Goal: Register for event/course

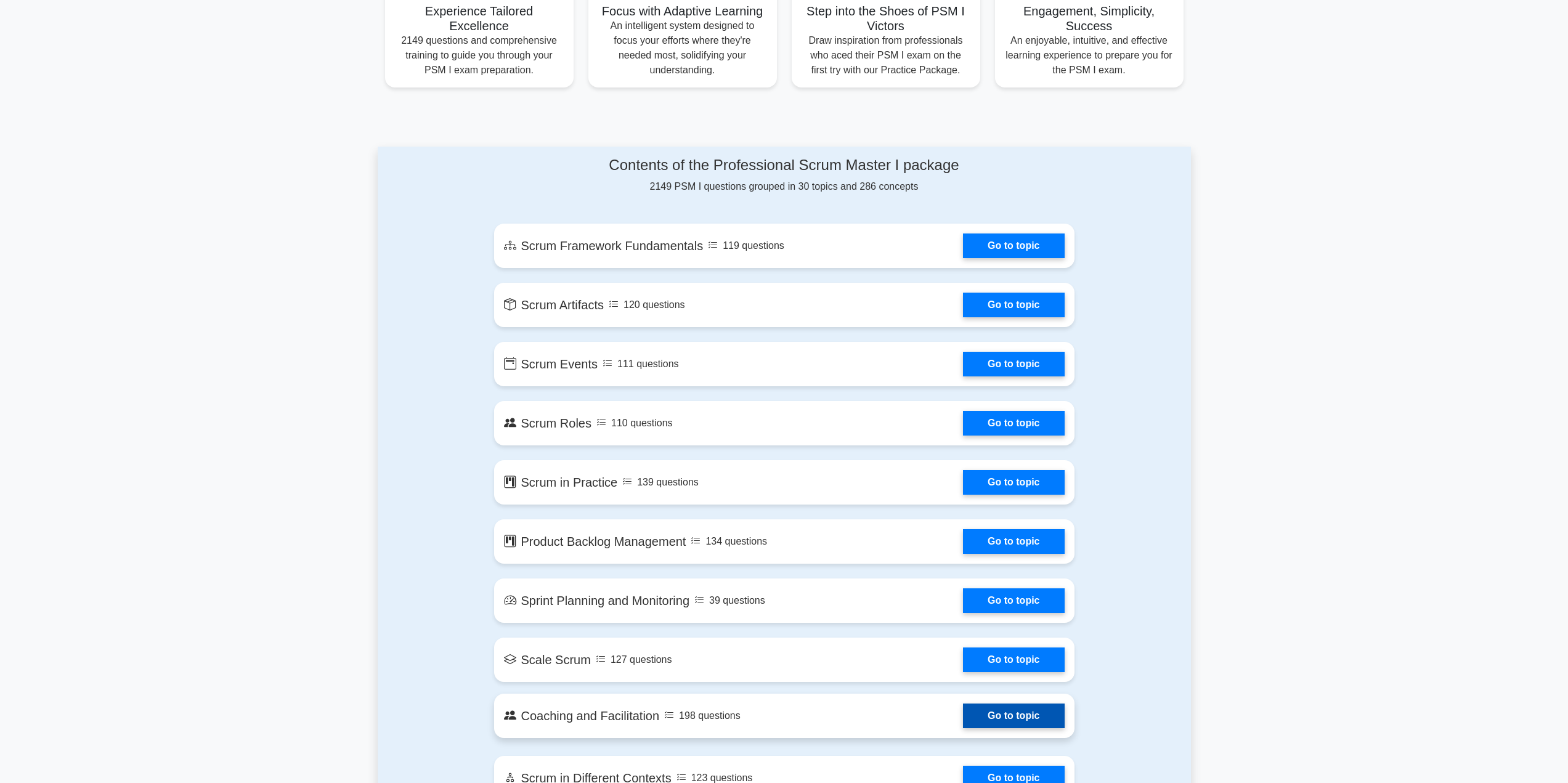
scroll to position [678, 0]
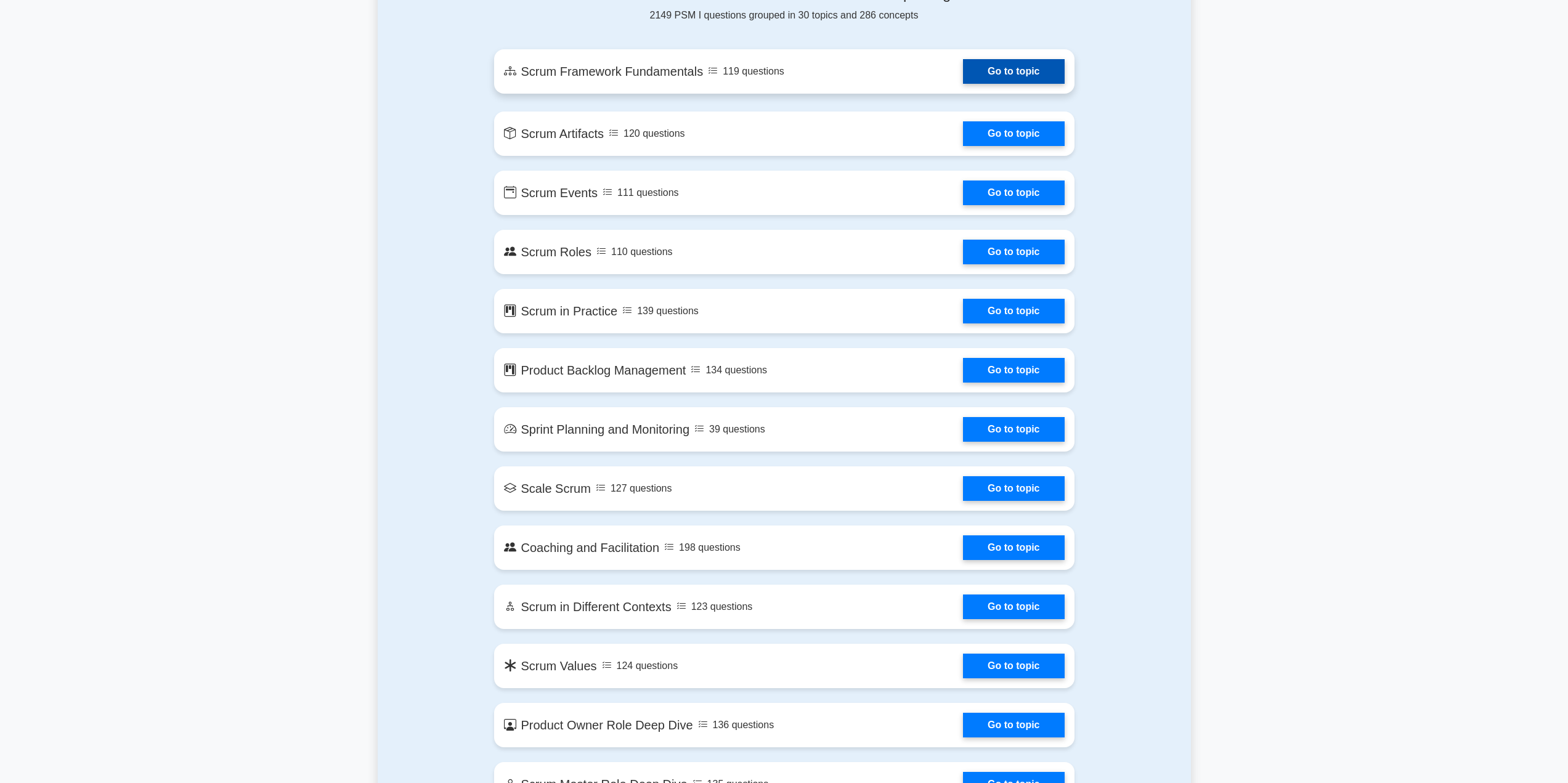
click at [1029, 83] on link "Go to topic" at bounding box center [1013, 71] width 101 height 25
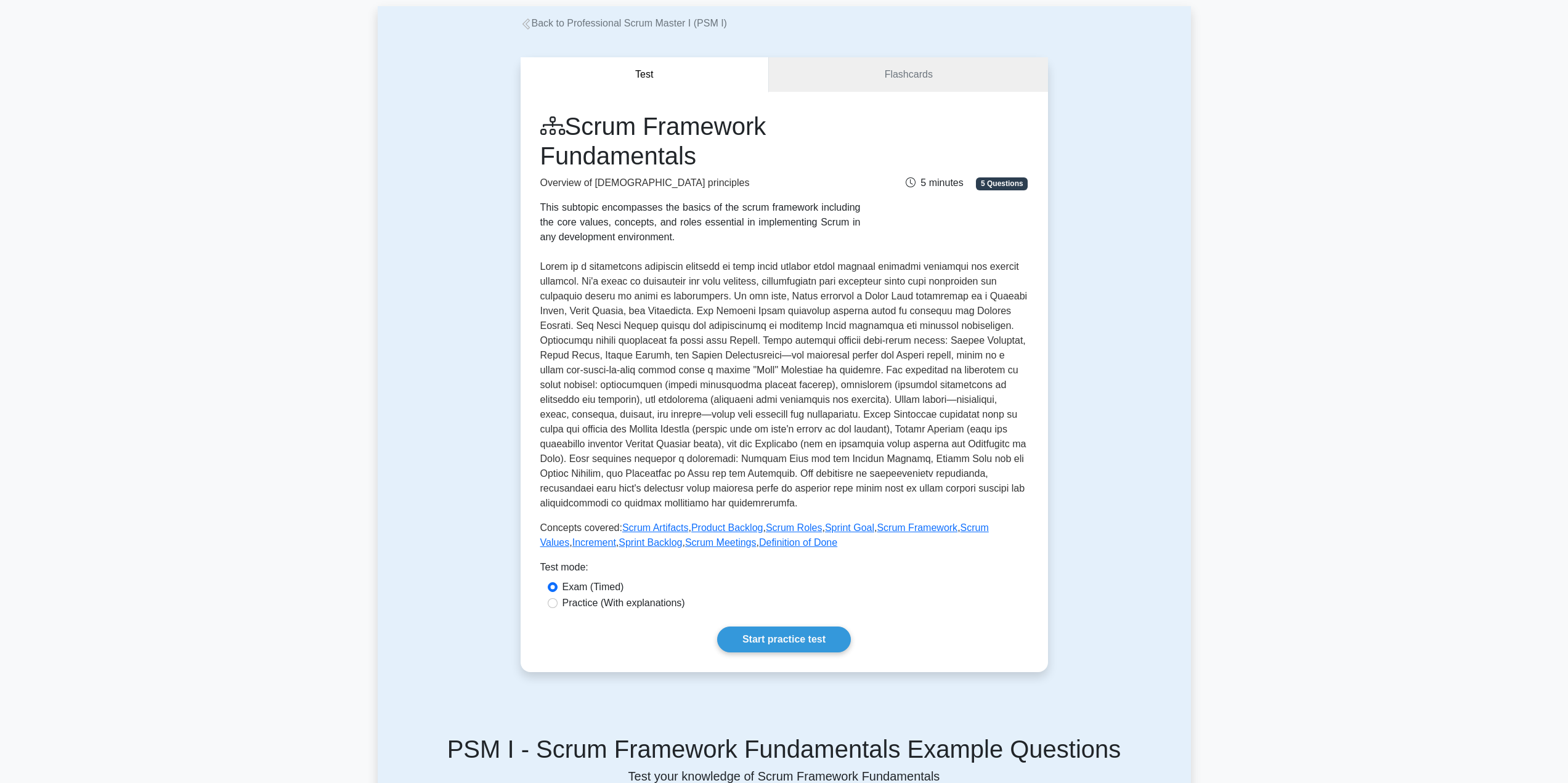
scroll to position [123, 0]
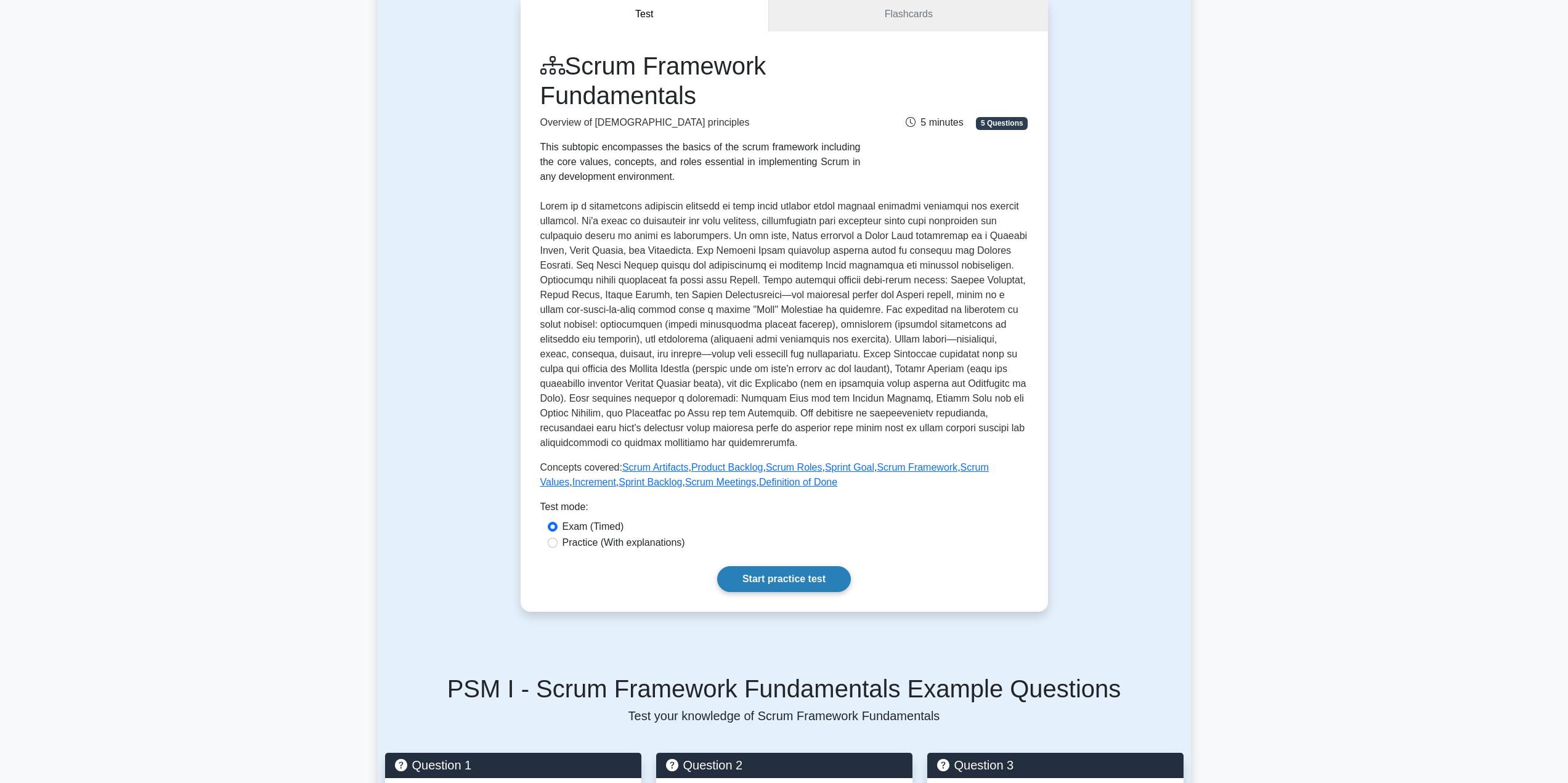
click at [788, 583] on link "Start practice test" at bounding box center [784, 578] width 133 height 25
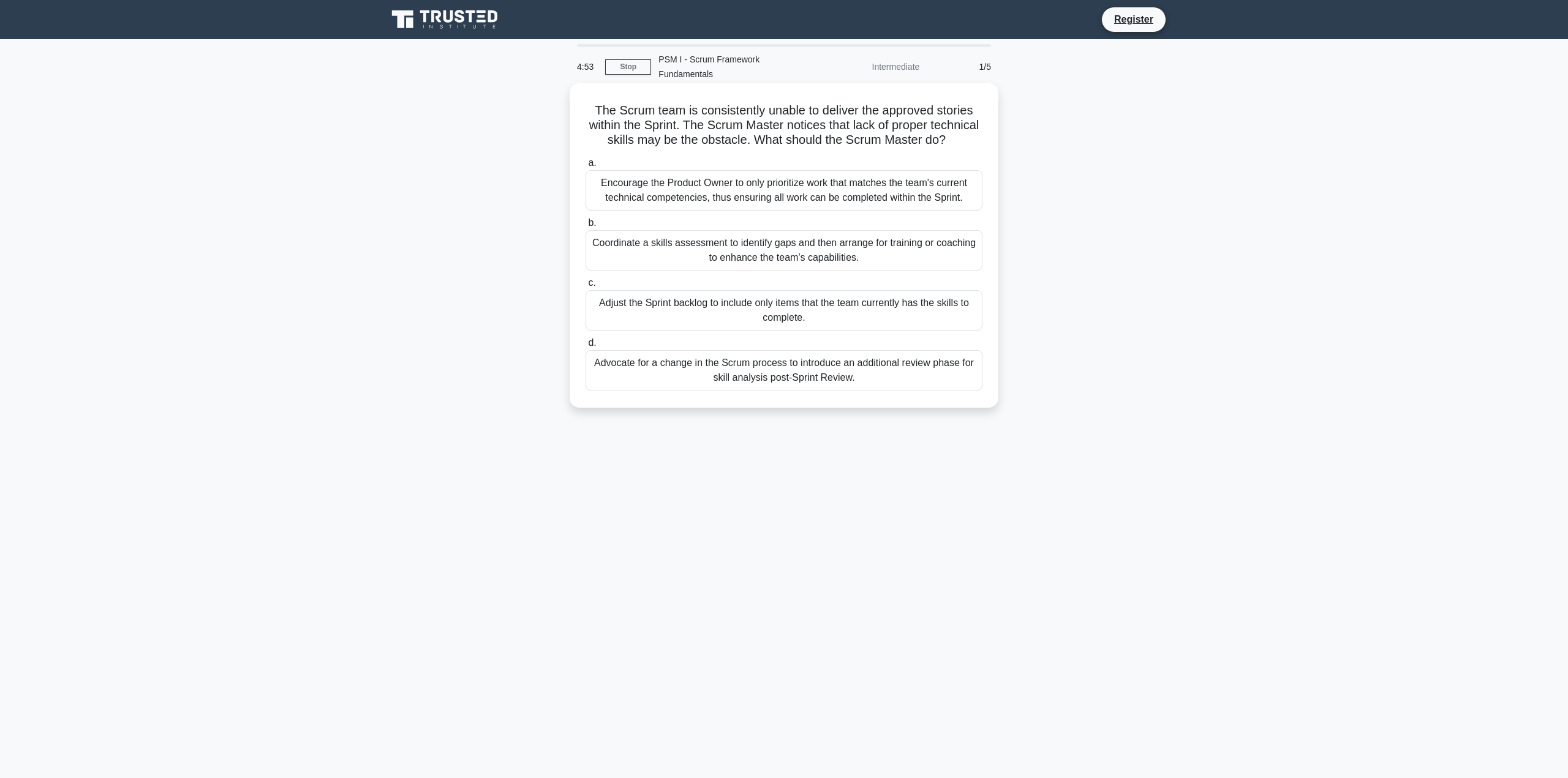
click at [599, 103] on h5 "The Scrum team is consistently unable to deliver the approved stories within th…" at bounding box center [784, 126] width 400 height 45
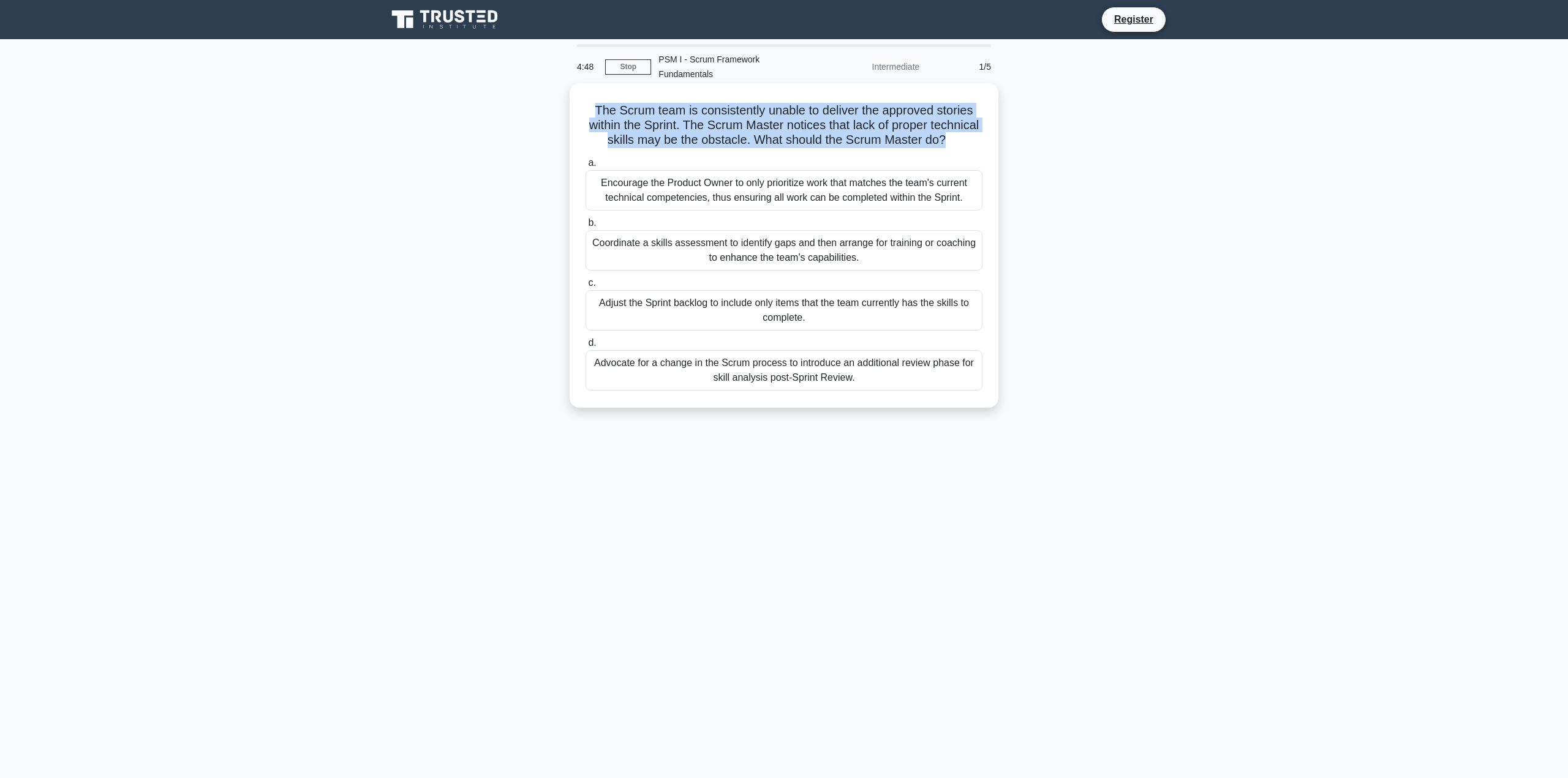
drag, startPoint x: 599, startPoint y: 92, endPoint x: 973, endPoint y: 133, distance: 376.2
click at [974, 134] on h5 "The Scrum team is consistently unable to deliver the approved stories within th…" at bounding box center [784, 126] width 400 height 45
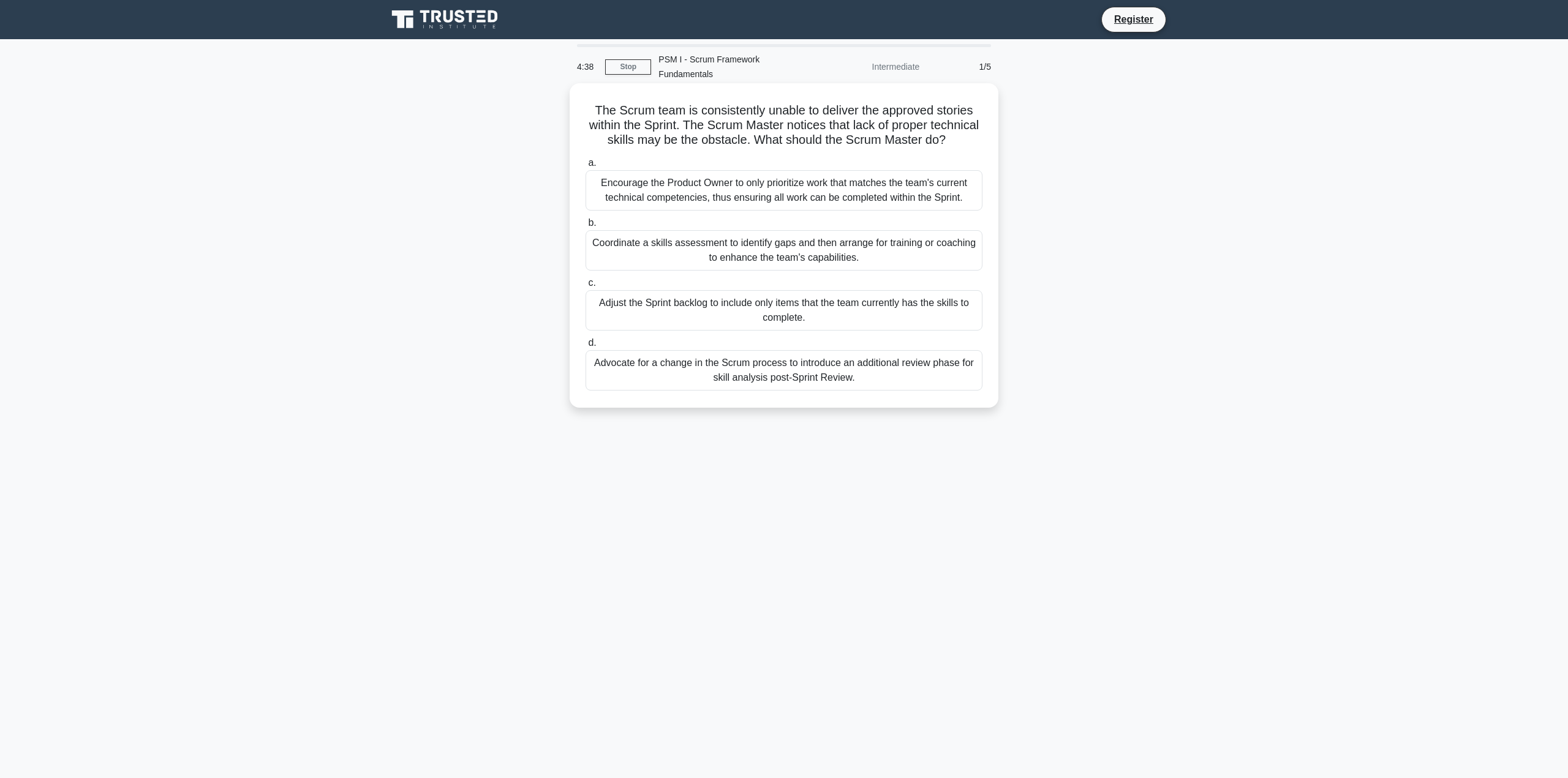
click at [894, 251] on div "Coordinate a skills assessment to identify gaps and then arrange for training o…" at bounding box center [784, 250] width 397 height 40
click at [585, 227] on input "b. Coordinate a skills assessment to identify gaps and then arrange for trainin…" at bounding box center [585, 222] width 0 height 8
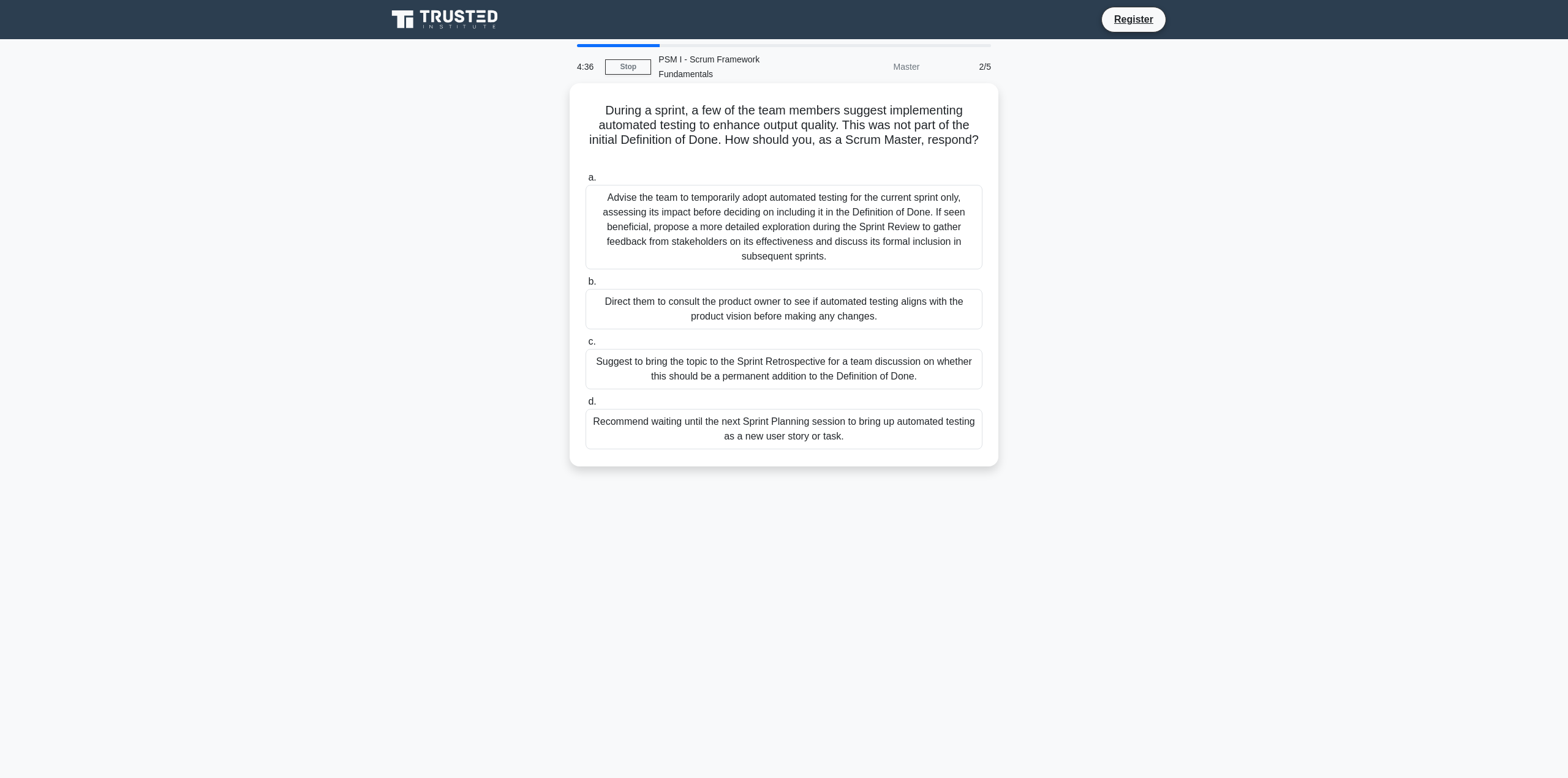
click at [606, 103] on h5 "During a sprint, a few of the team members suggest implementing automated testi…" at bounding box center [784, 133] width 400 height 60
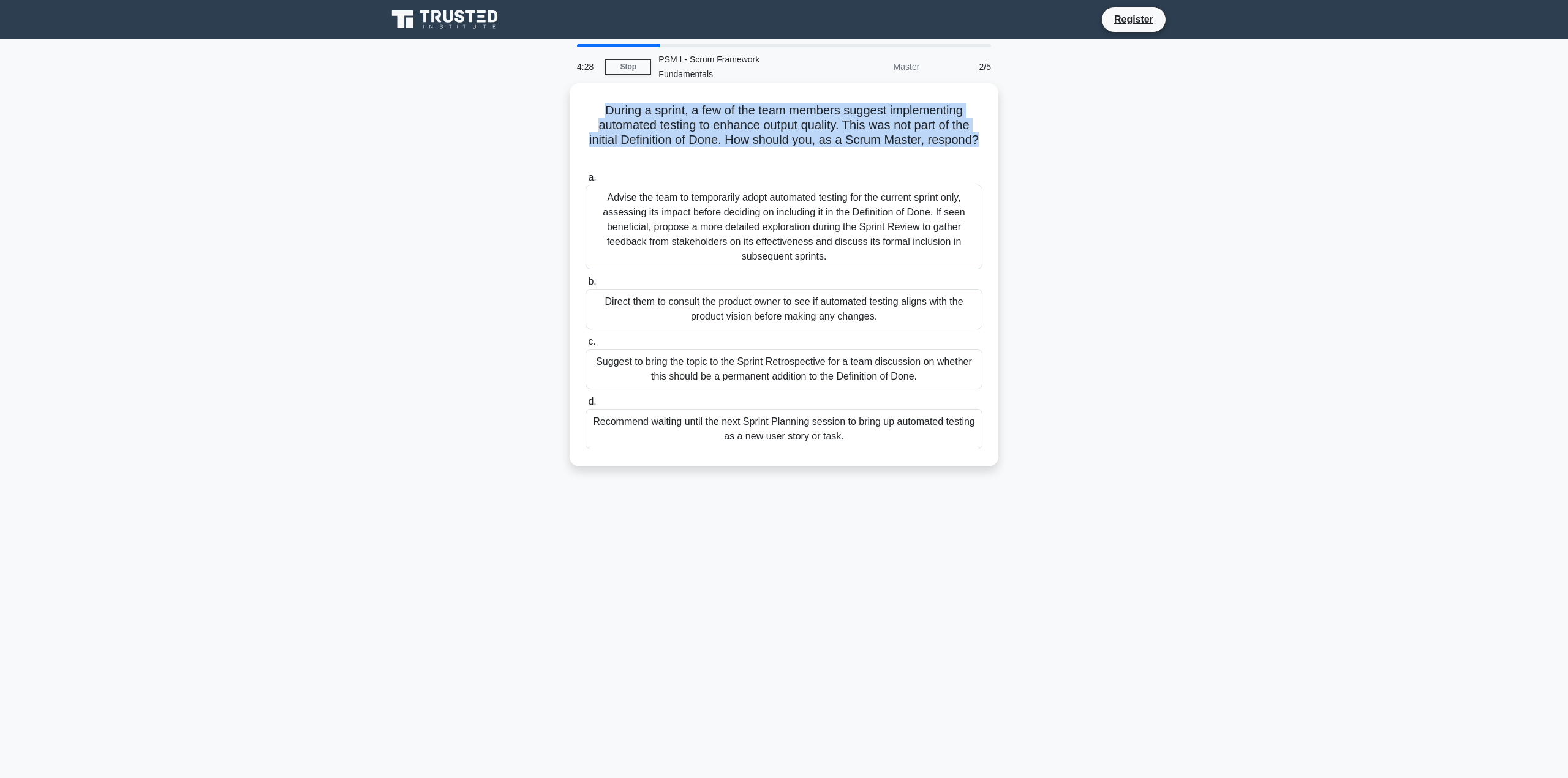
drag, startPoint x: 606, startPoint y: 93, endPoint x: 986, endPoint y: 126, distance: 381.4
click at [987, 120] on div "During a sprint, a few of the team members suggest implementing automated testi…" at bounding box center [784, 275] width 419 height 373
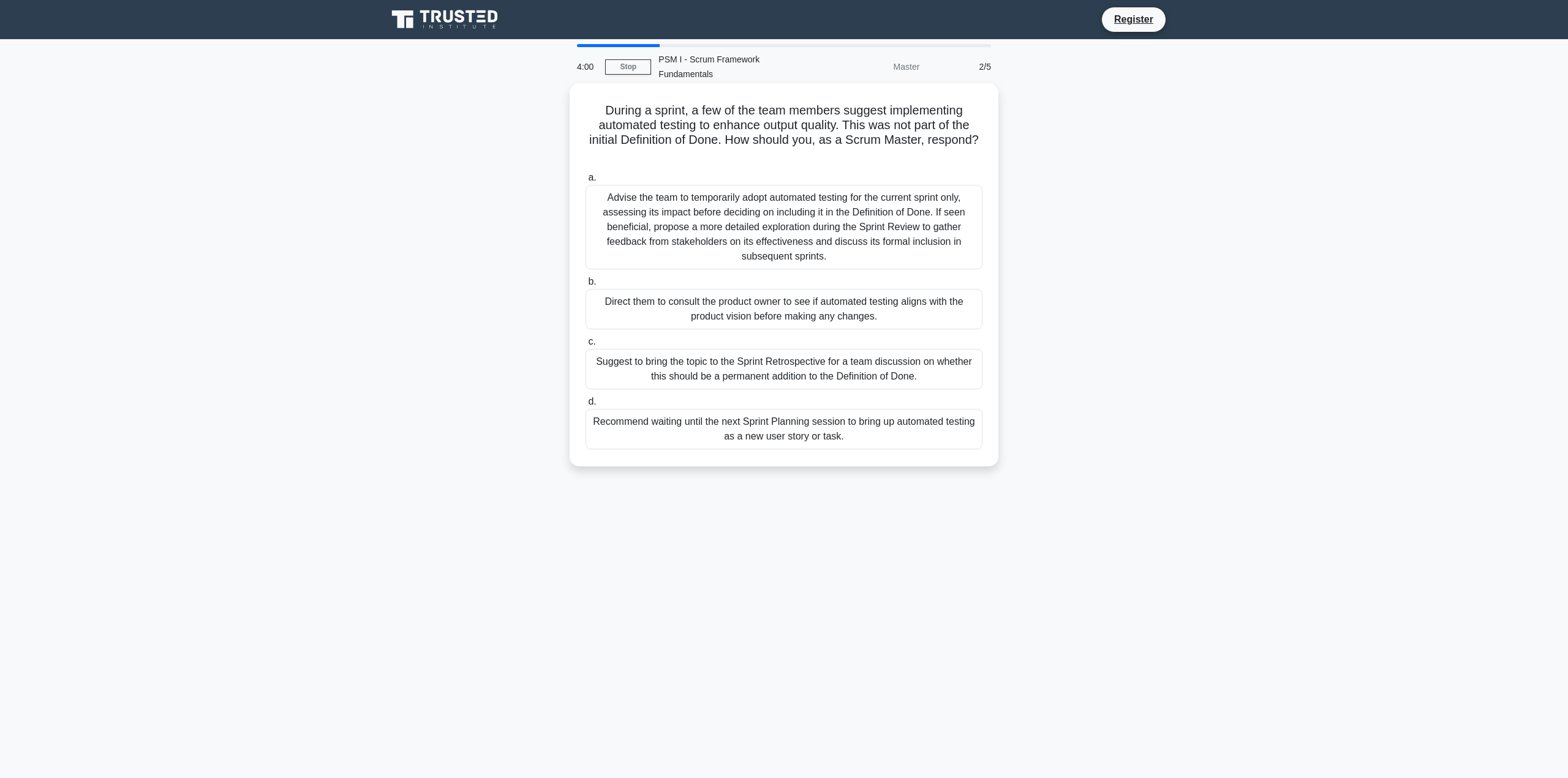
click at [928, 363] on div "Suggest to bring the topic to the Sprint Retrospective for a team discussion on…" at bounding box center [784, 369] width 397 height 40
click at [585, 346] on input "c. Suggest to bring the topic to the Sprint Retrospective for a team discussion…" at bounding box center [585, 341] width 0 height 8
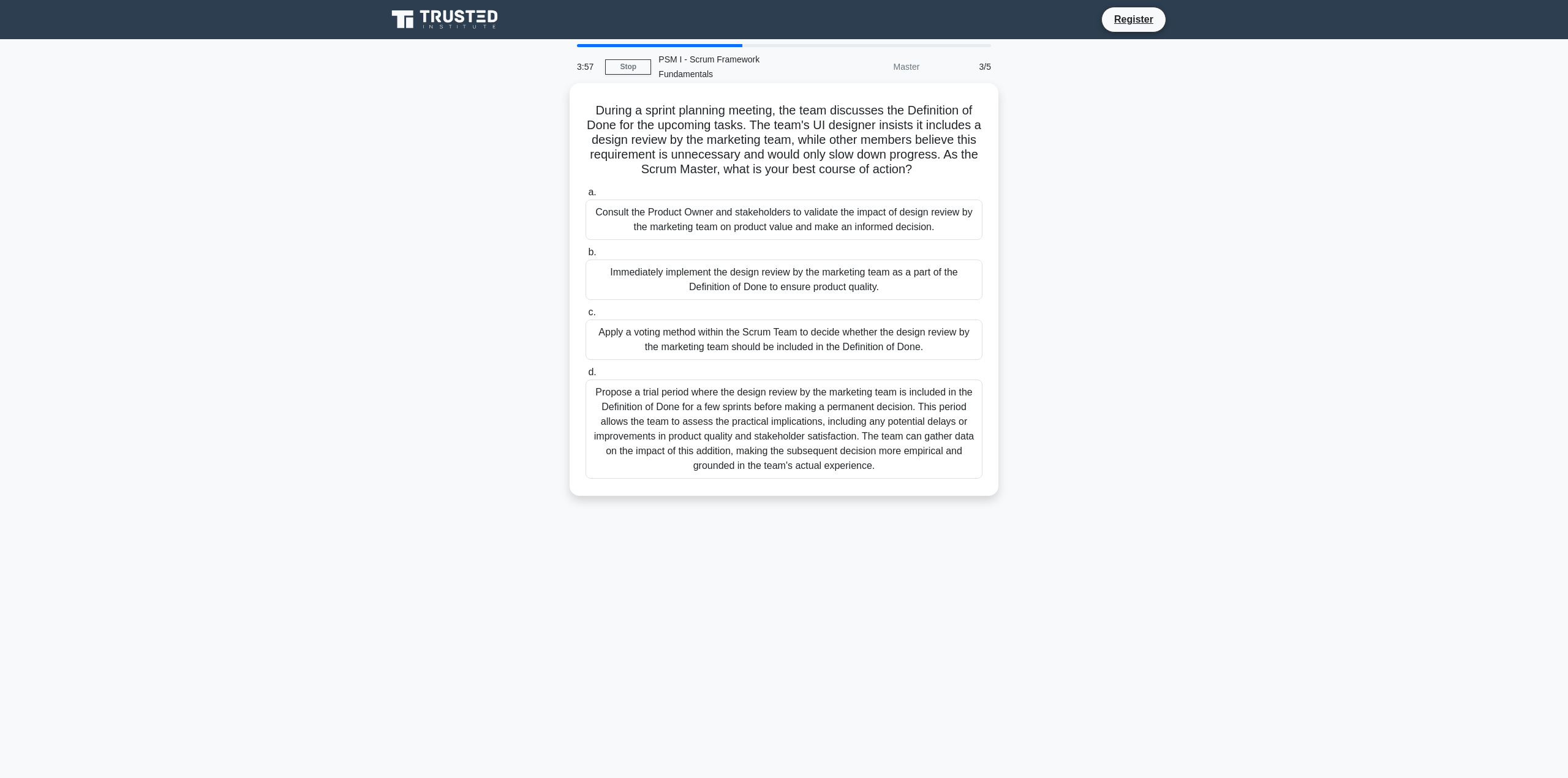
click at [606, 103] on h5 "During a sprint planning meeting, the team discusses the Definition of Done for…" at bounding box center [784, 140] width 400 height 75
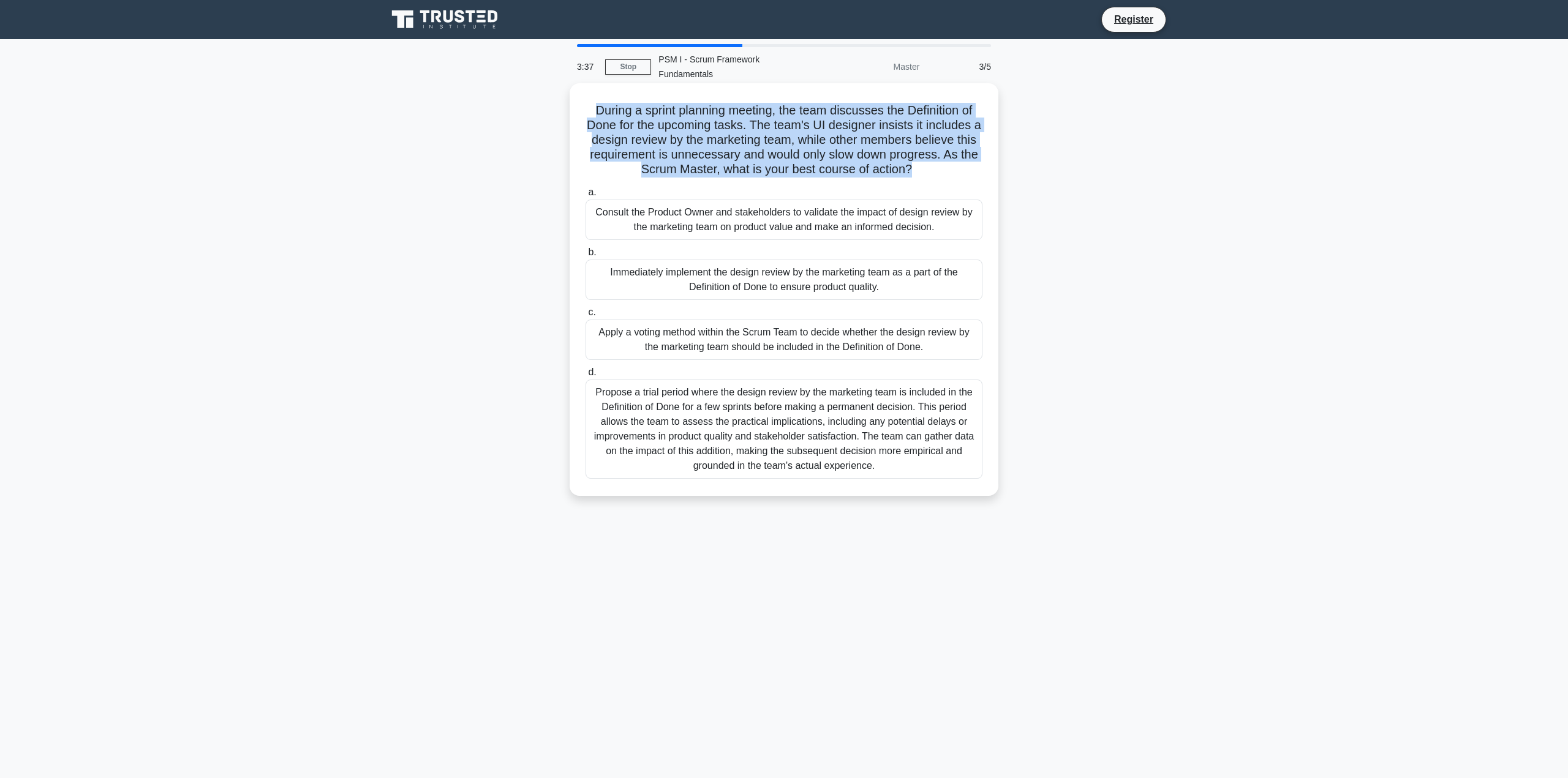
drag, startPoint x: 606, startPoint y: 92, endPoint x: 951, endPoint y: 151, distance: 350.0
click at [950, 151] on h5 "During a sprint planning meeting, the team discusses the Definition of Done for…" at bounding box center [784, 140] width 400 height 75
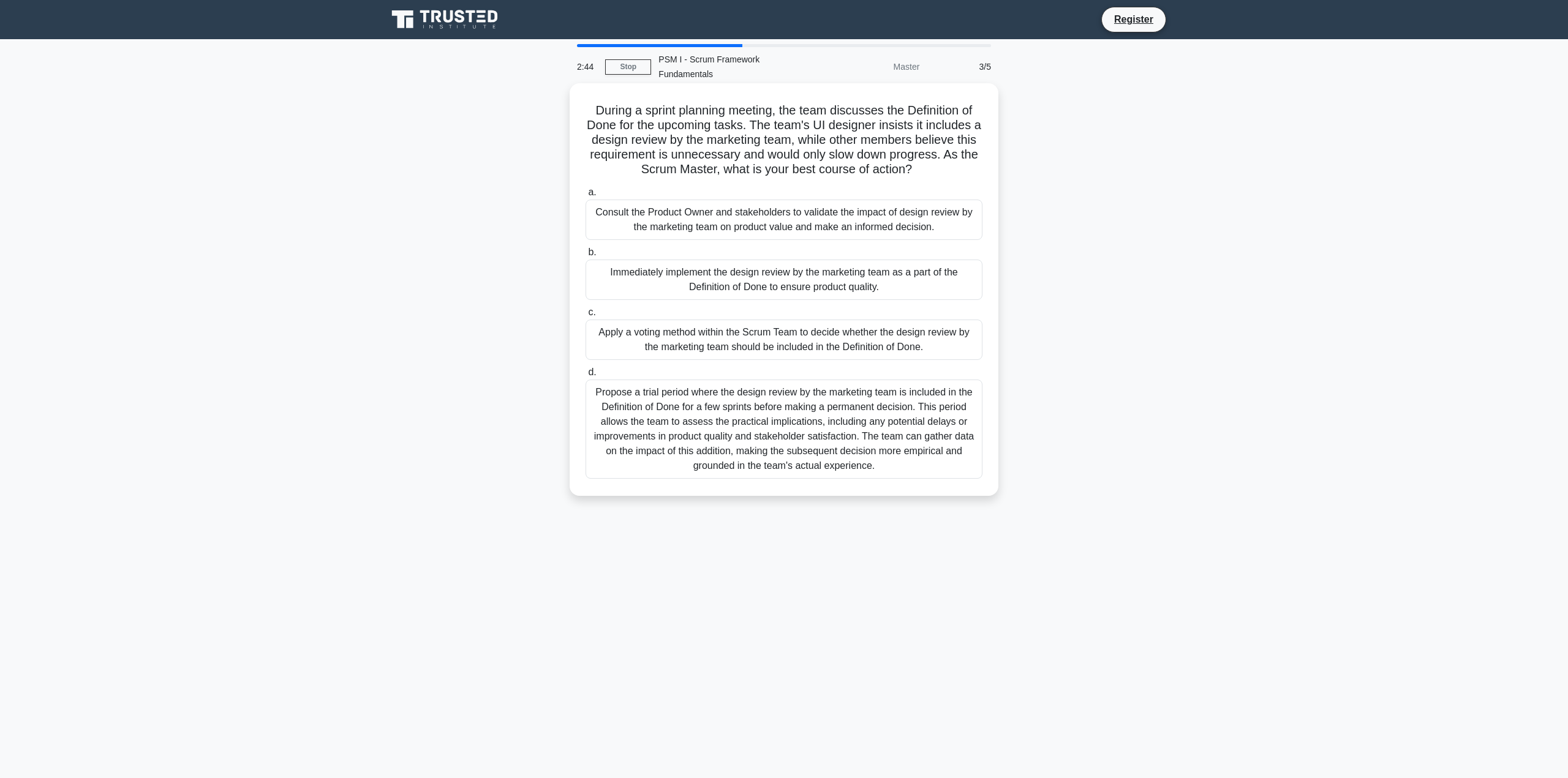
click at [776, 330] on div "Apply a voting method within the Scrum Team to decide whether the design review…" at bounding box center [784, 339] width 397 height 40
click at [585, 317] on input "c. Apply a voting method within the Scrum Team to decide whether the design rev…" at bounding box center [585, 312] width 0 height 8
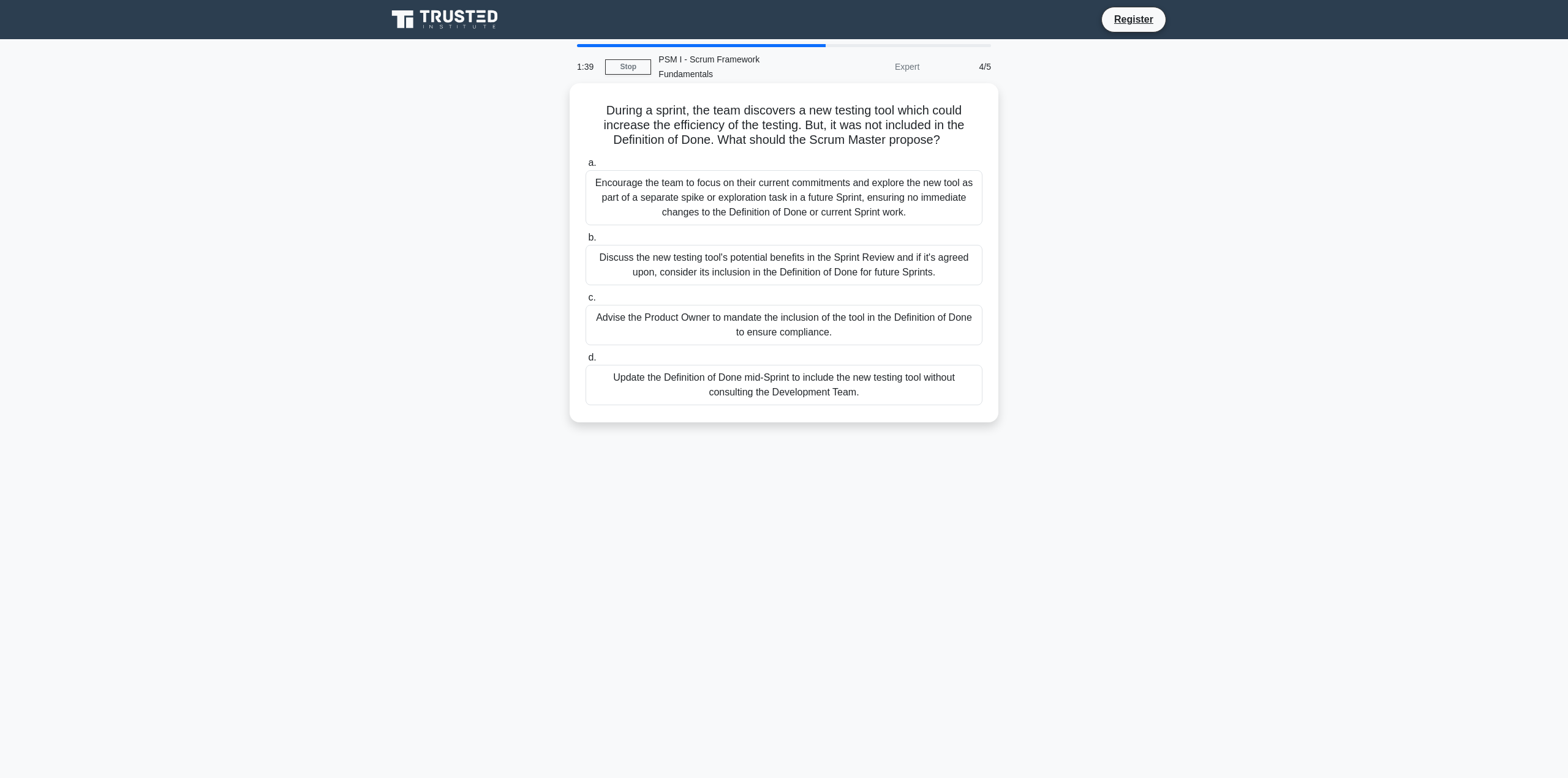
click at [935, 194] on div "Encourage the team to focus on their current commitments and explore the new to…" at bounding box center [784, 197] width 397 height 55
click at [585, 167] on input "a. Encourage the team to focus on their current commitments and explore the new…" at bounding box center [585, 162] width 0 height 8
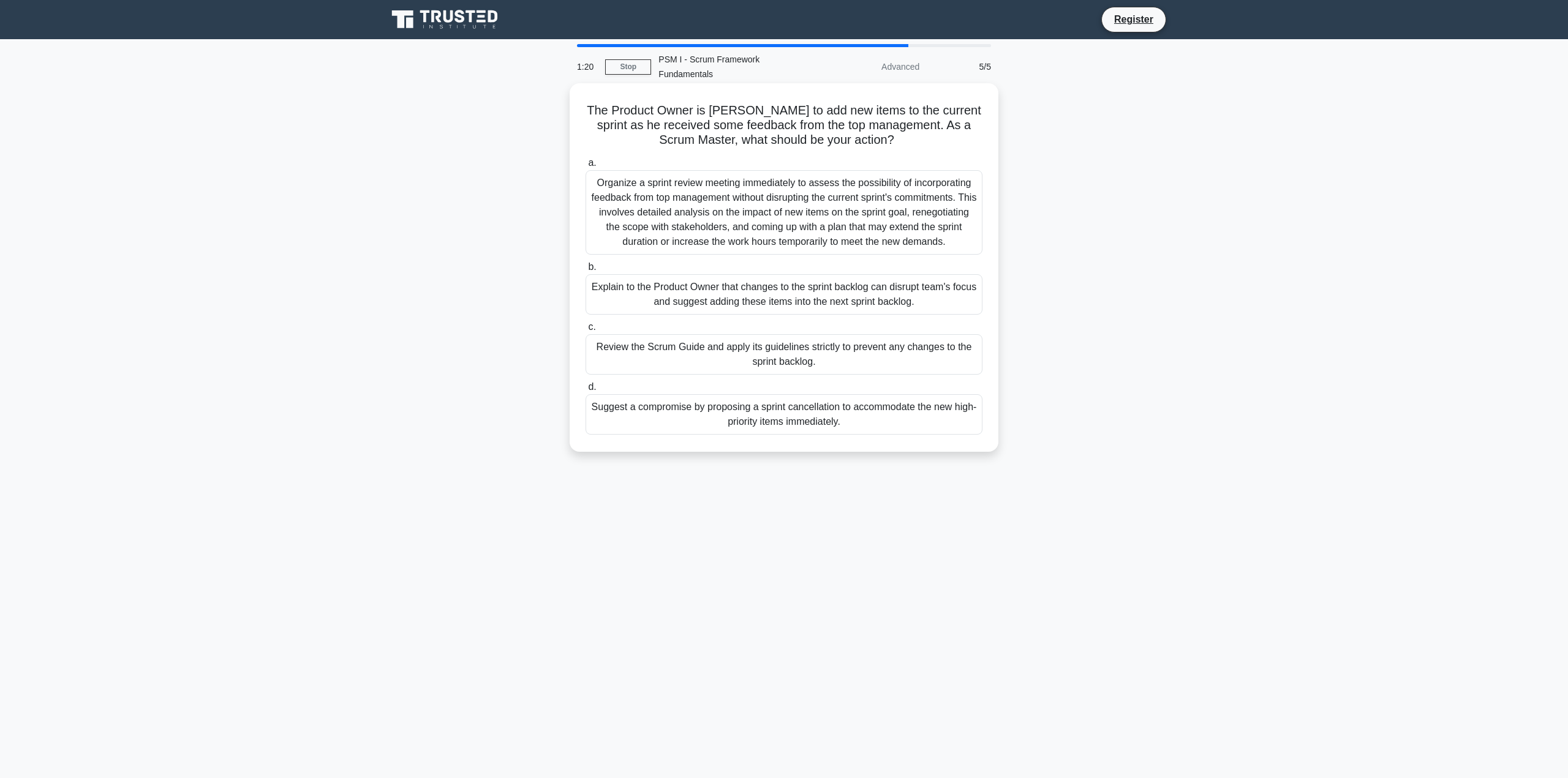
click at [892, 281] on div "Explain to the Product Owner that changes to the sprint backlog can disrupt tea…" at bounding box center [784, 294] width 397 height 40
click at [585, 271] on input "b. Explain to the Product Owner that changes to the sprint backlog can disrupt …" at bounding box center [585, 267] width 0 height 8
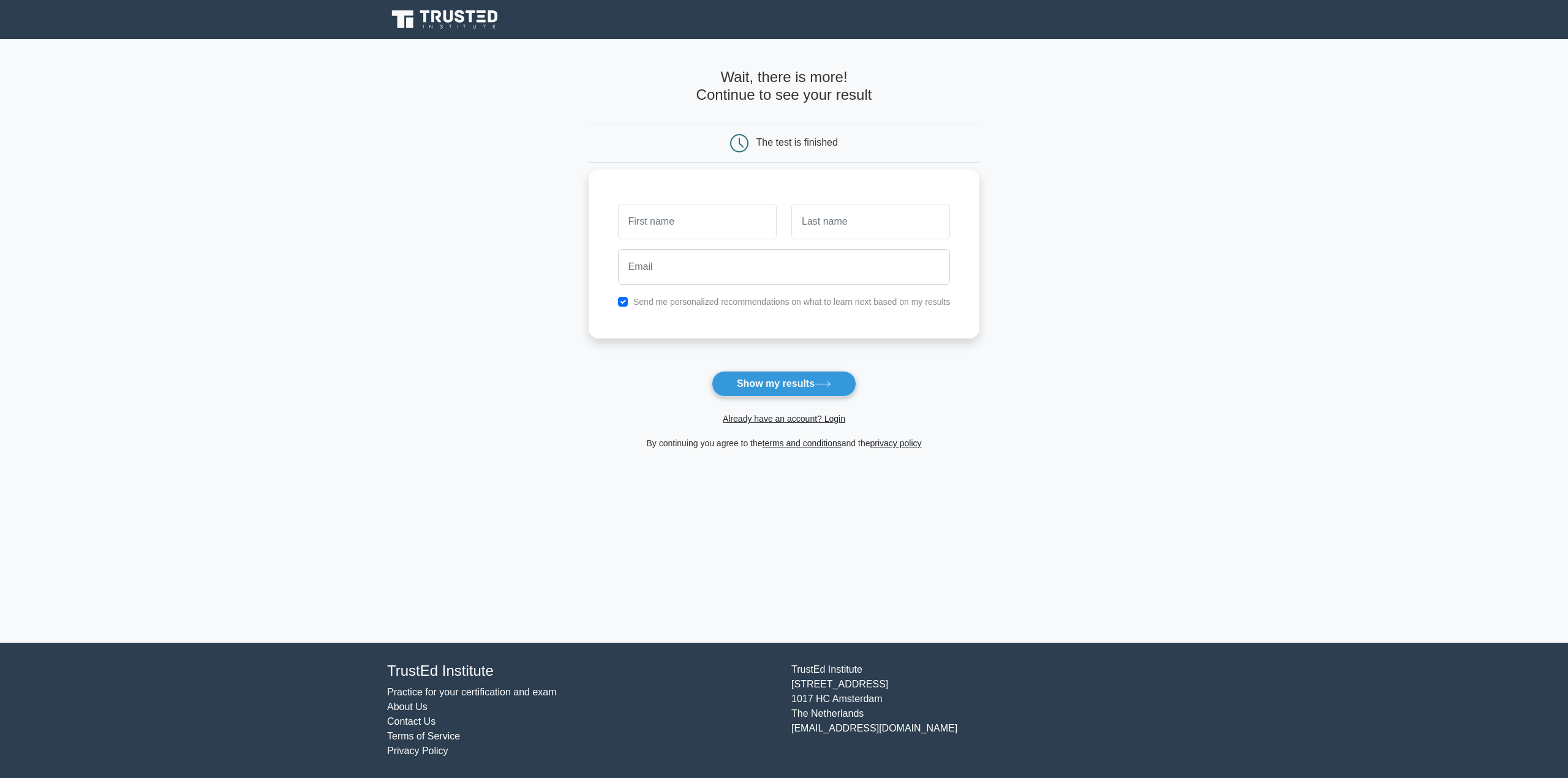
click at [695, 225] on input "text" at bounding box center [697, 222] width 159 height 36
click at [633, 306] on div "Send me personalized recommendations on what to learn next based on my results" at bounding box center [784, 302] width 347 height 15
click at [627, 301] on input "checkbox" at bounding box center [622, 301] width 10 height 10
checkbox input "false"
click at [683, 239] on input "text" at bounding box center [697, 222] width 159 height 36
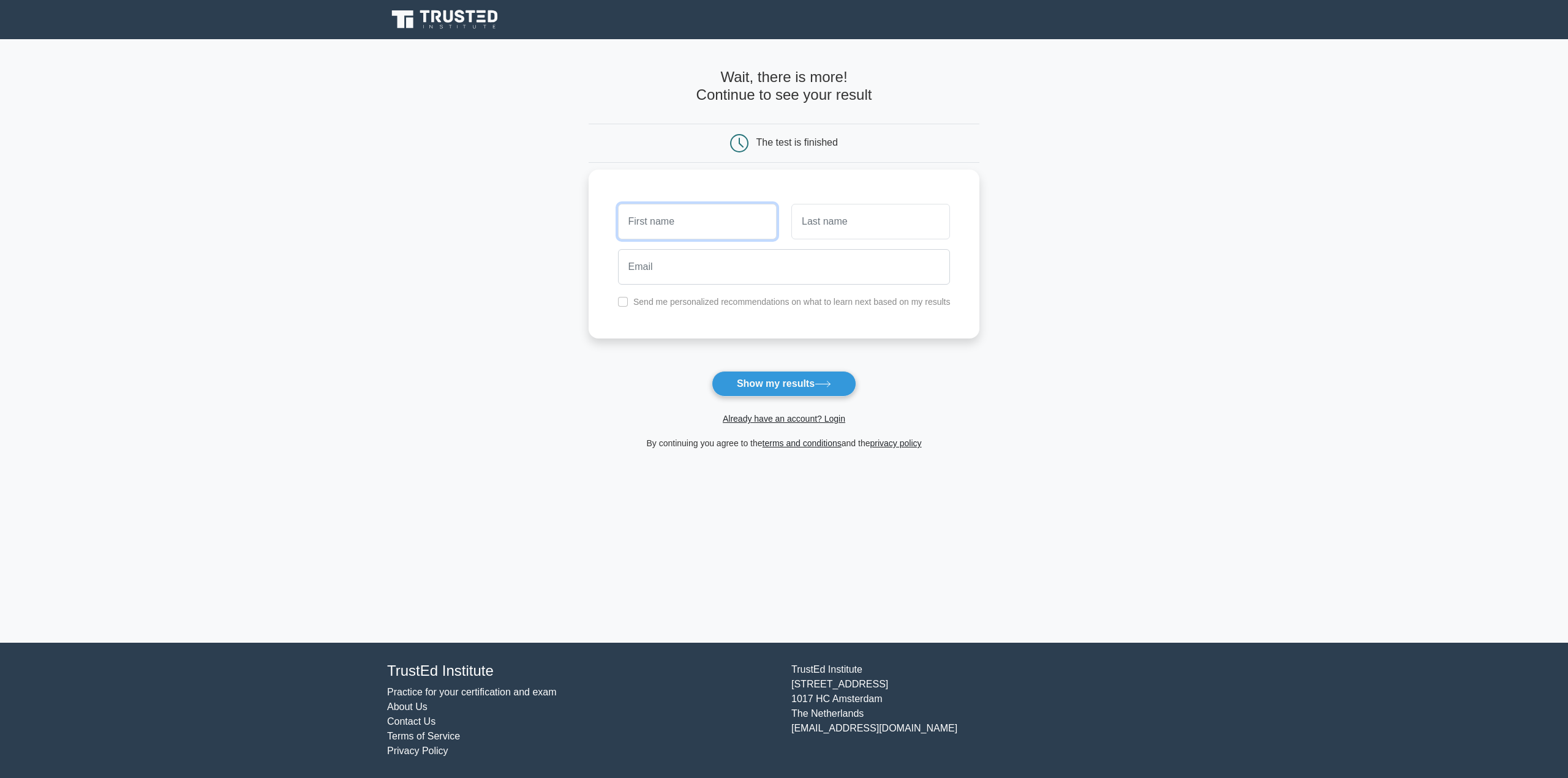
type input "Ming San"
click at [810, 227] on input "text" at bounding box center [871, 222] width 159 height 36
click at [876, 243] on div at bounding box center [870, 222] width 174 height 45
type input "Chan"
click at [782, 266] on input "email" at bounding box center [784, 267] width 332 height 36
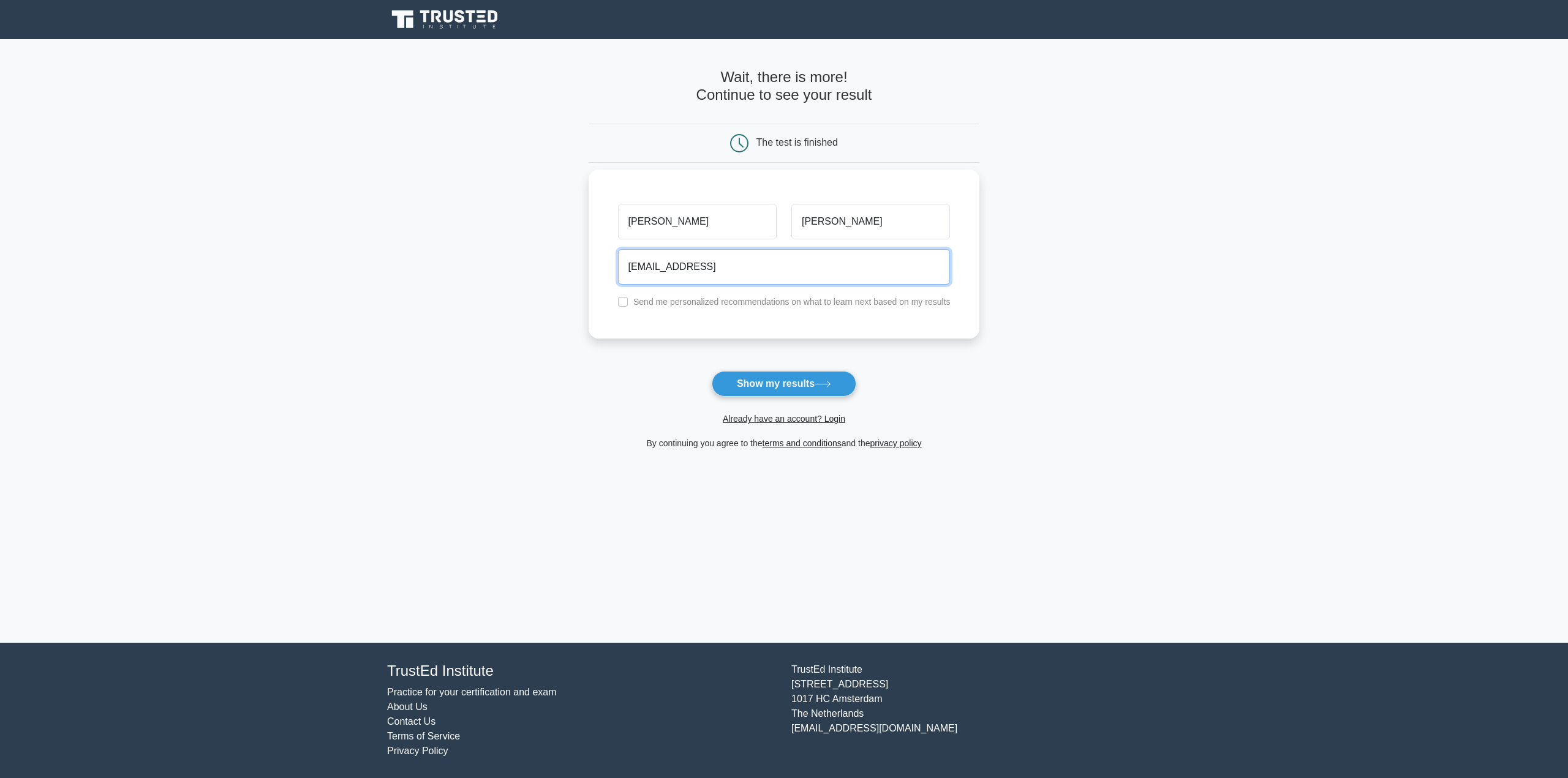
type input "aaa@sss.coim"
click at [711, 371] on button "Show my results" at bounding box center [784, 383] width 145 height 25
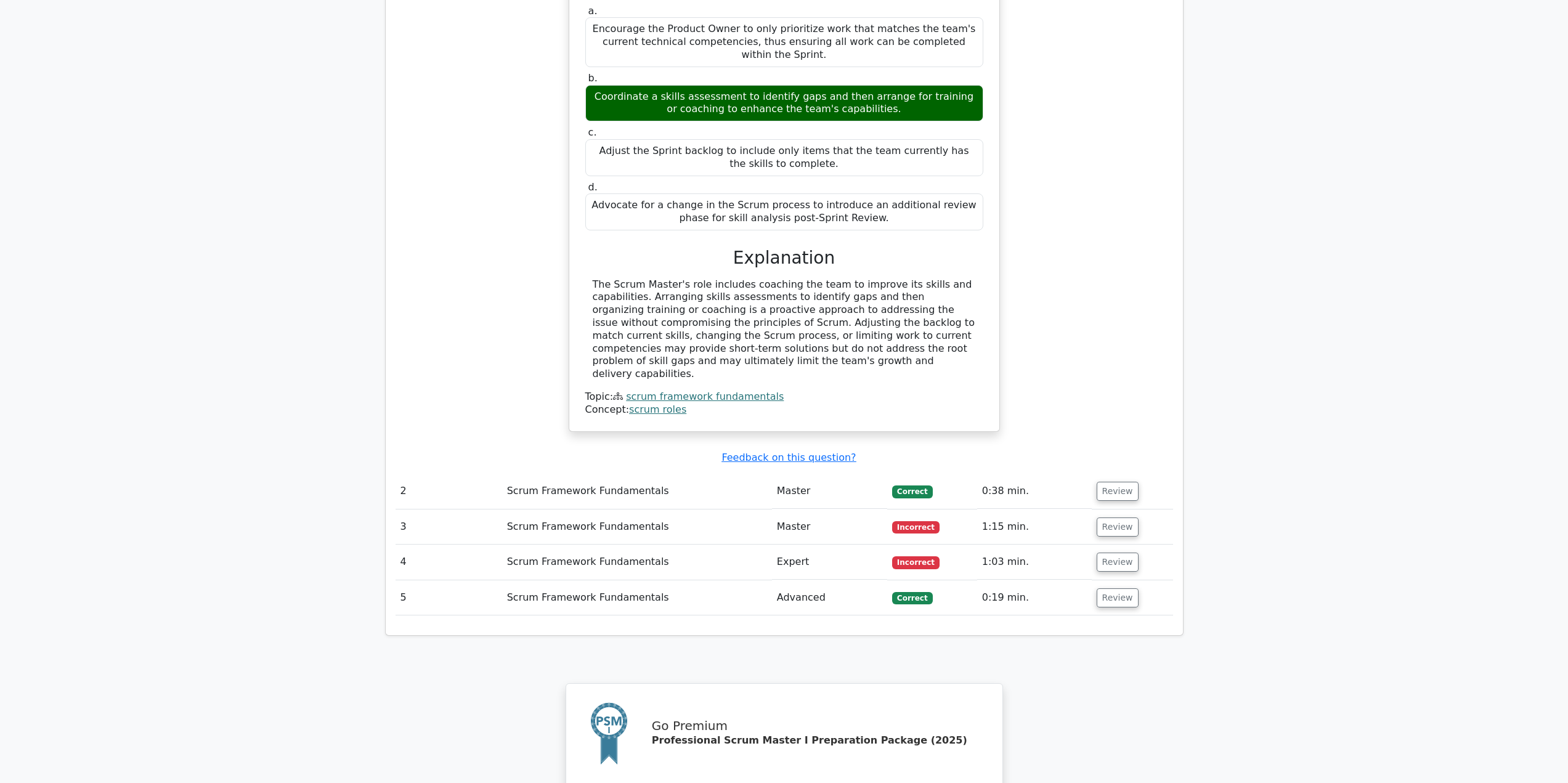
scroll to position [1294, 0]
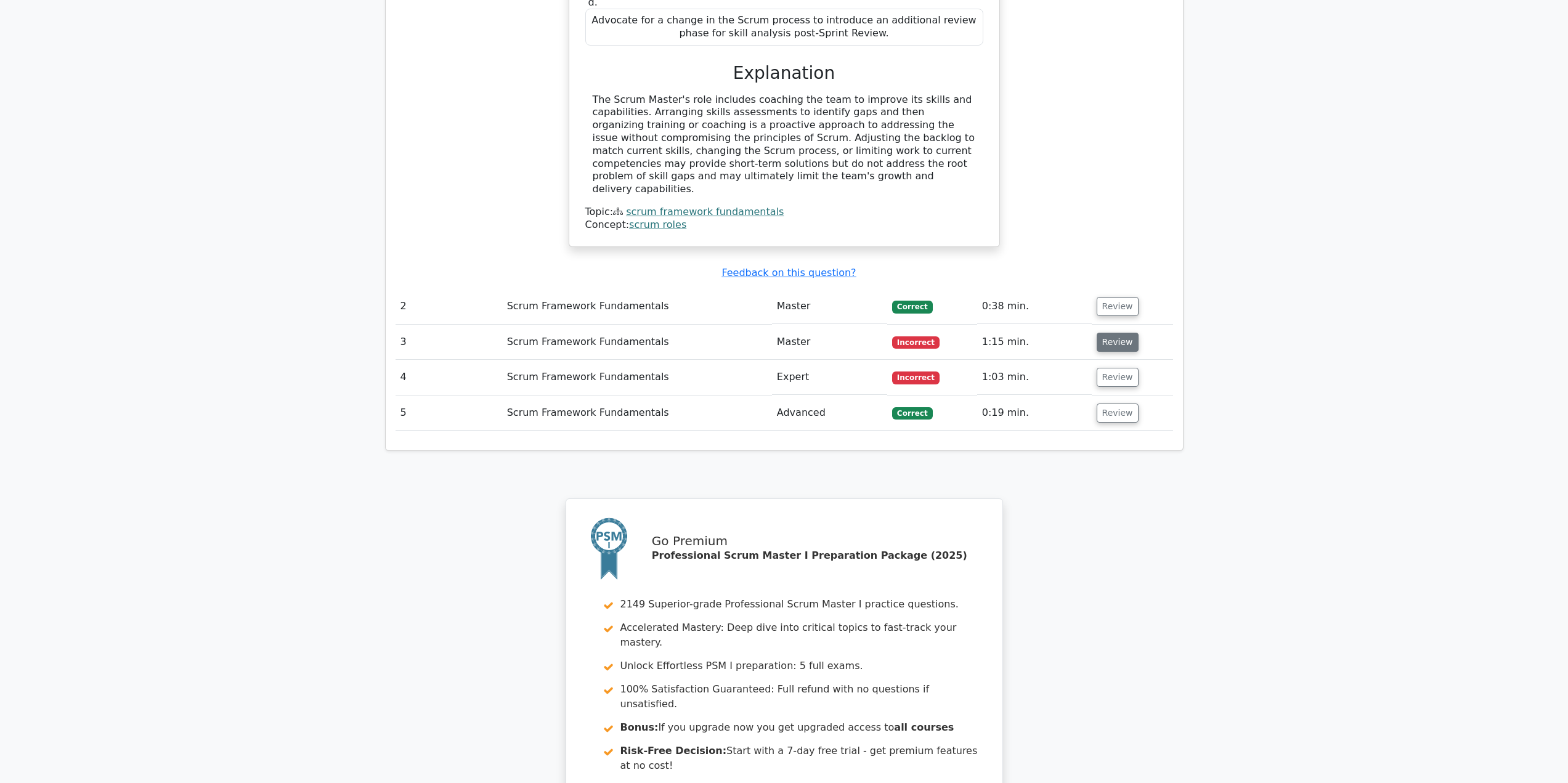
click at [1126, 333] on button "Review" at bounding box center [1118, 342] width 42 height 19
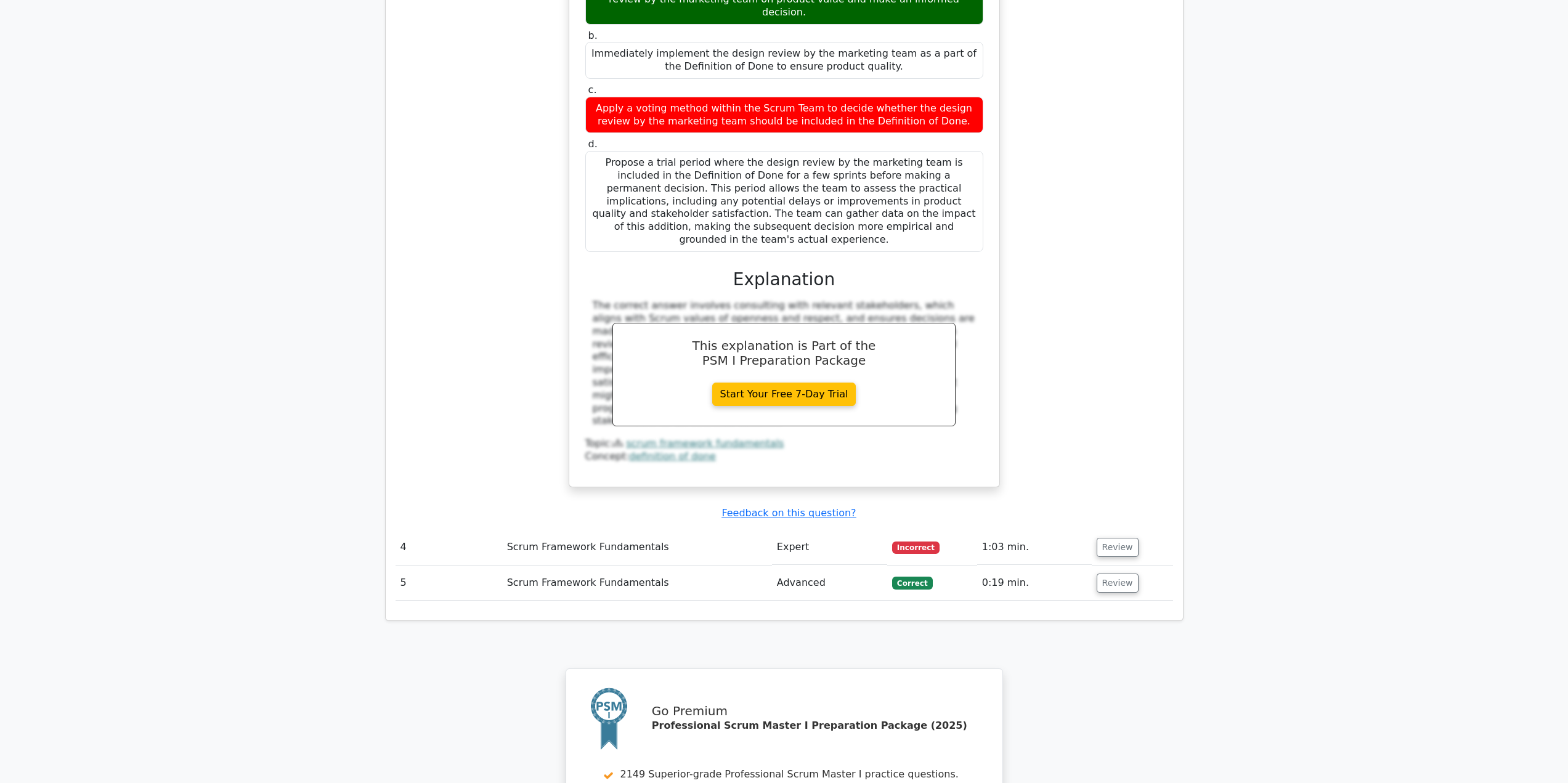
scroll to position [1786, 0]
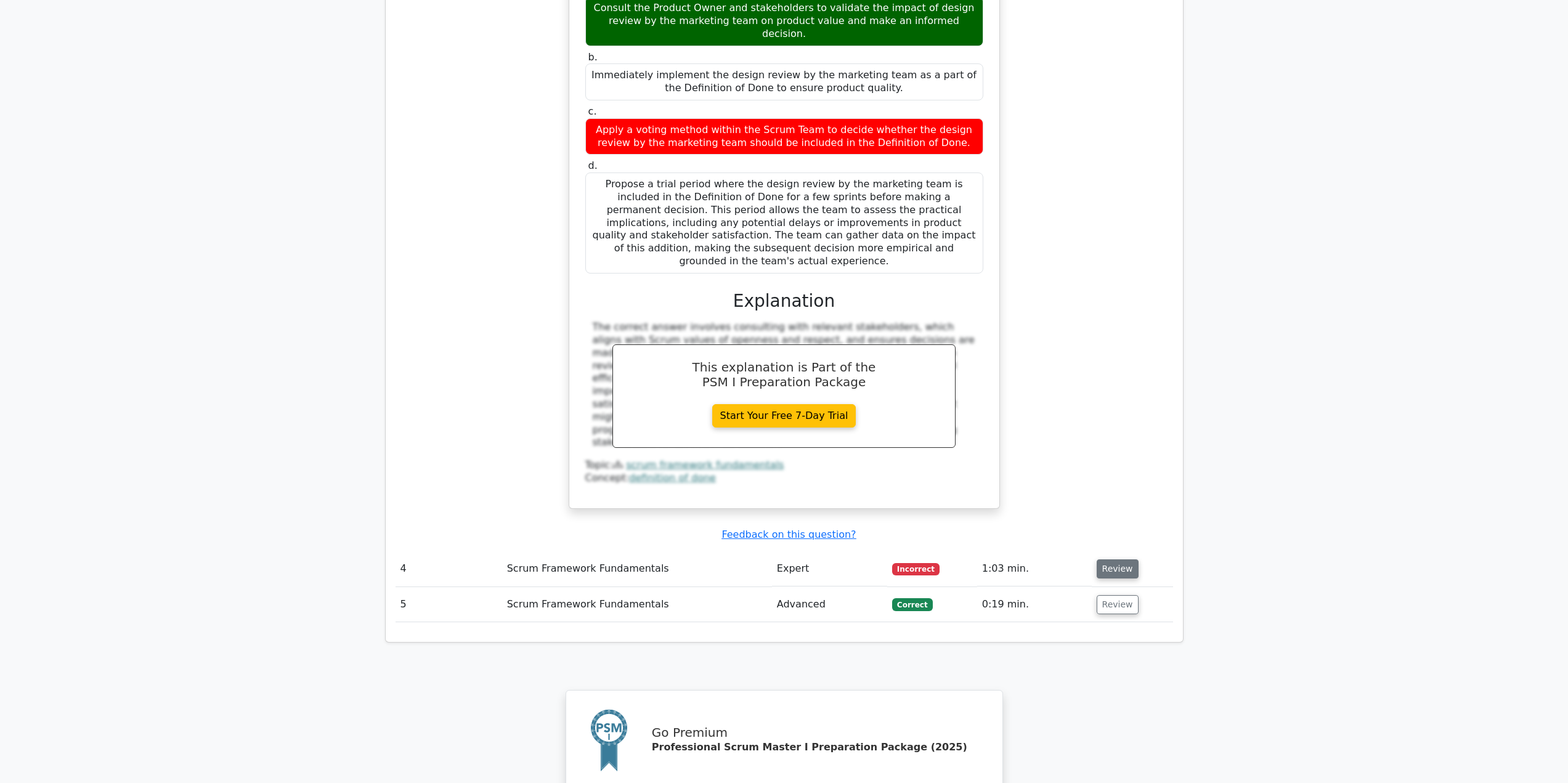
click at [1118, 559] on button "Review" at bounding box center [1118, 569] width 42 height 19
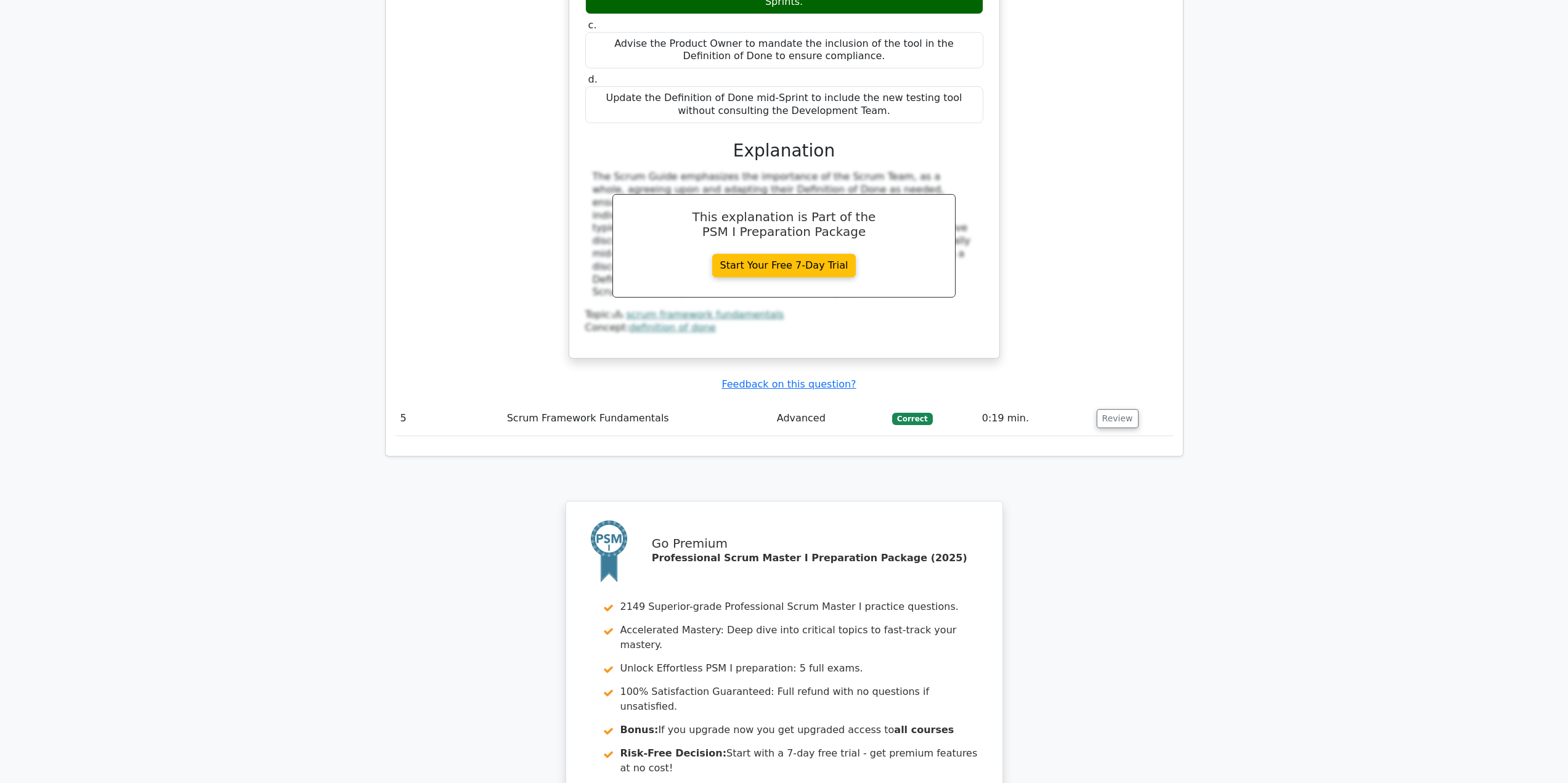
scroll to position [2711, 0]
